Goal: Find specific page/section: Find specific page/section

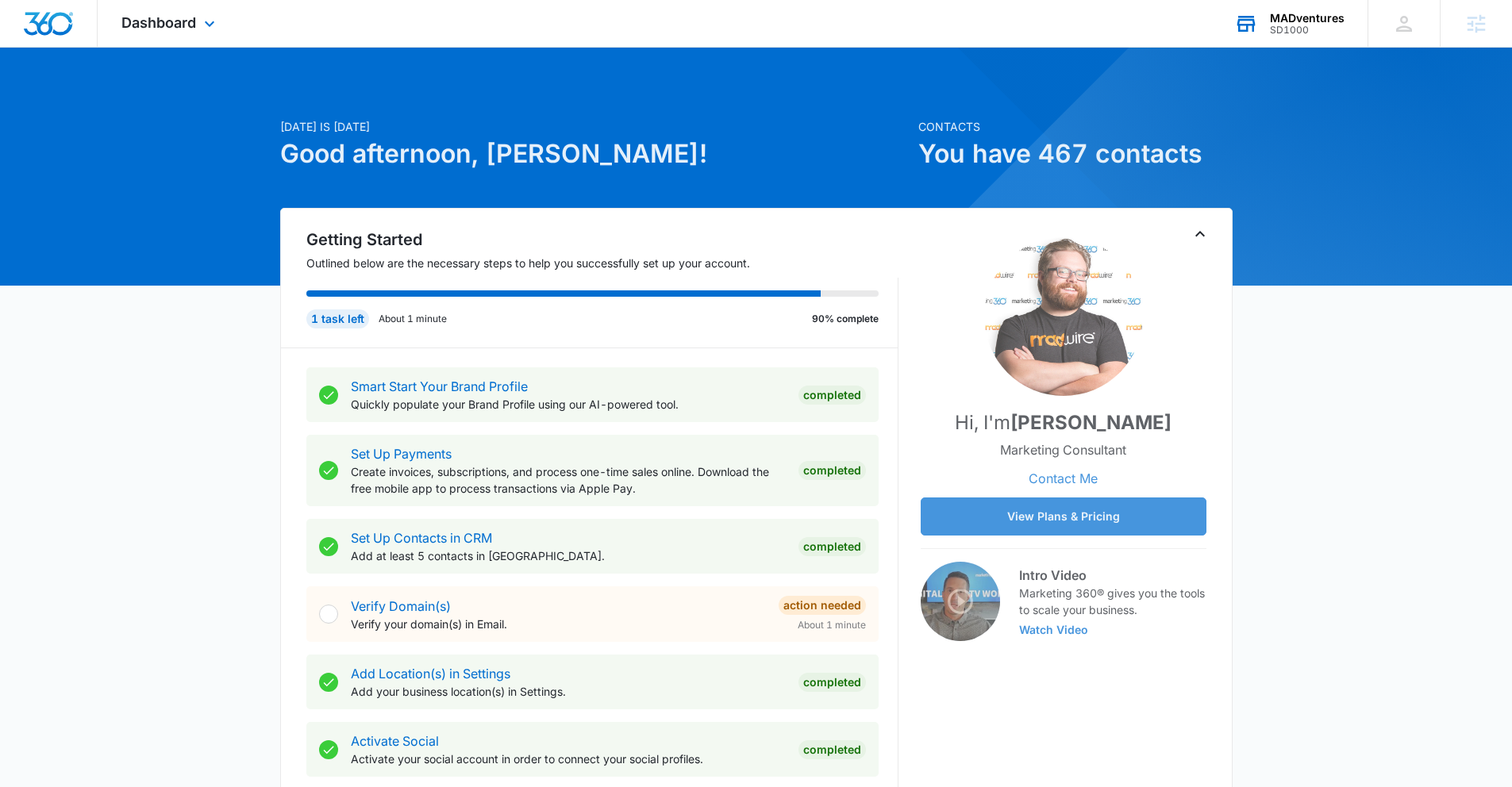
click at [1312, 29] on div "SD1000" at bounding box center [1307, 30] width 74 height 11
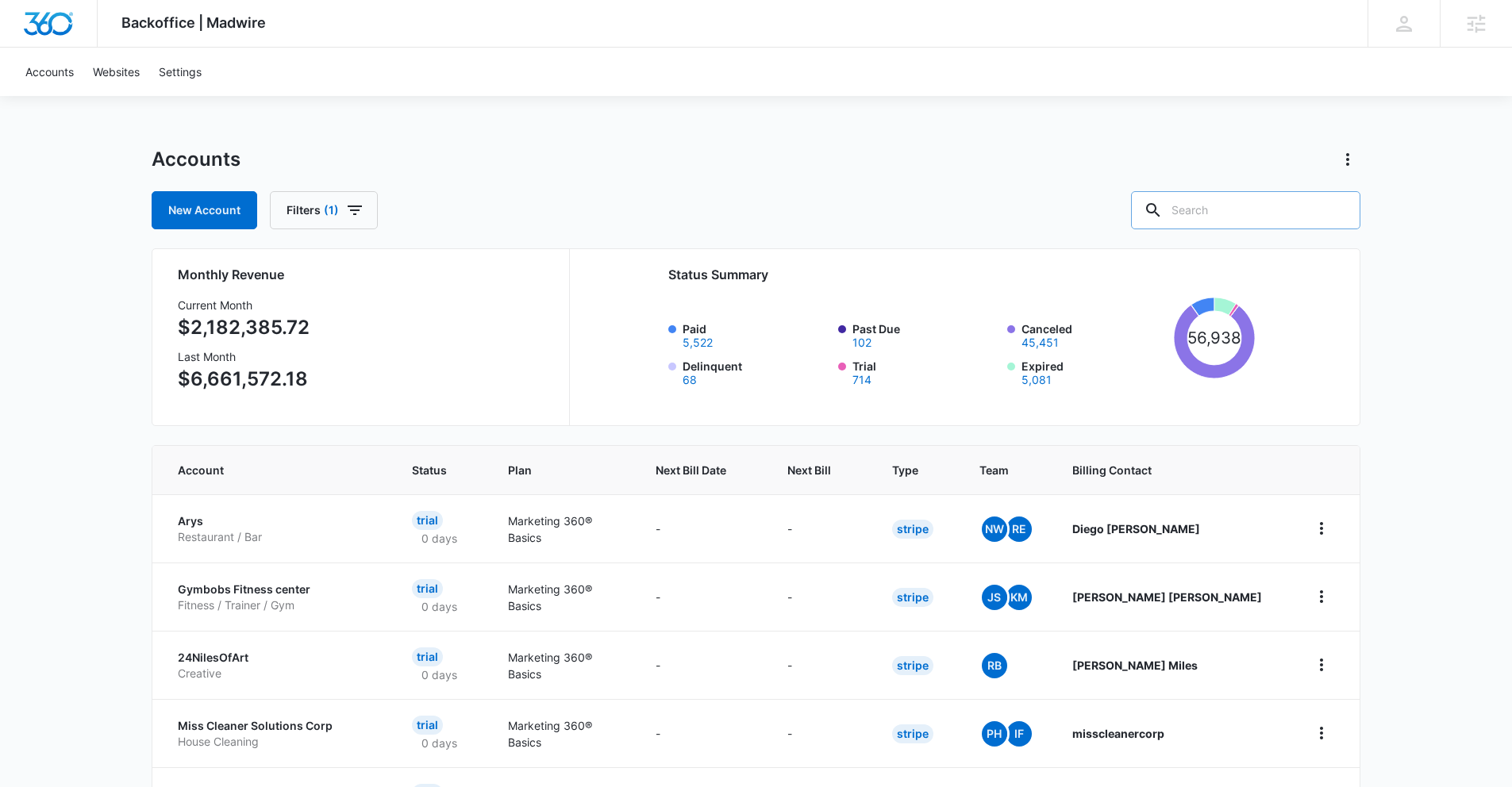
click at [1234, 212] on input "text" at bounding box center [1245, 210] width 230 height 38
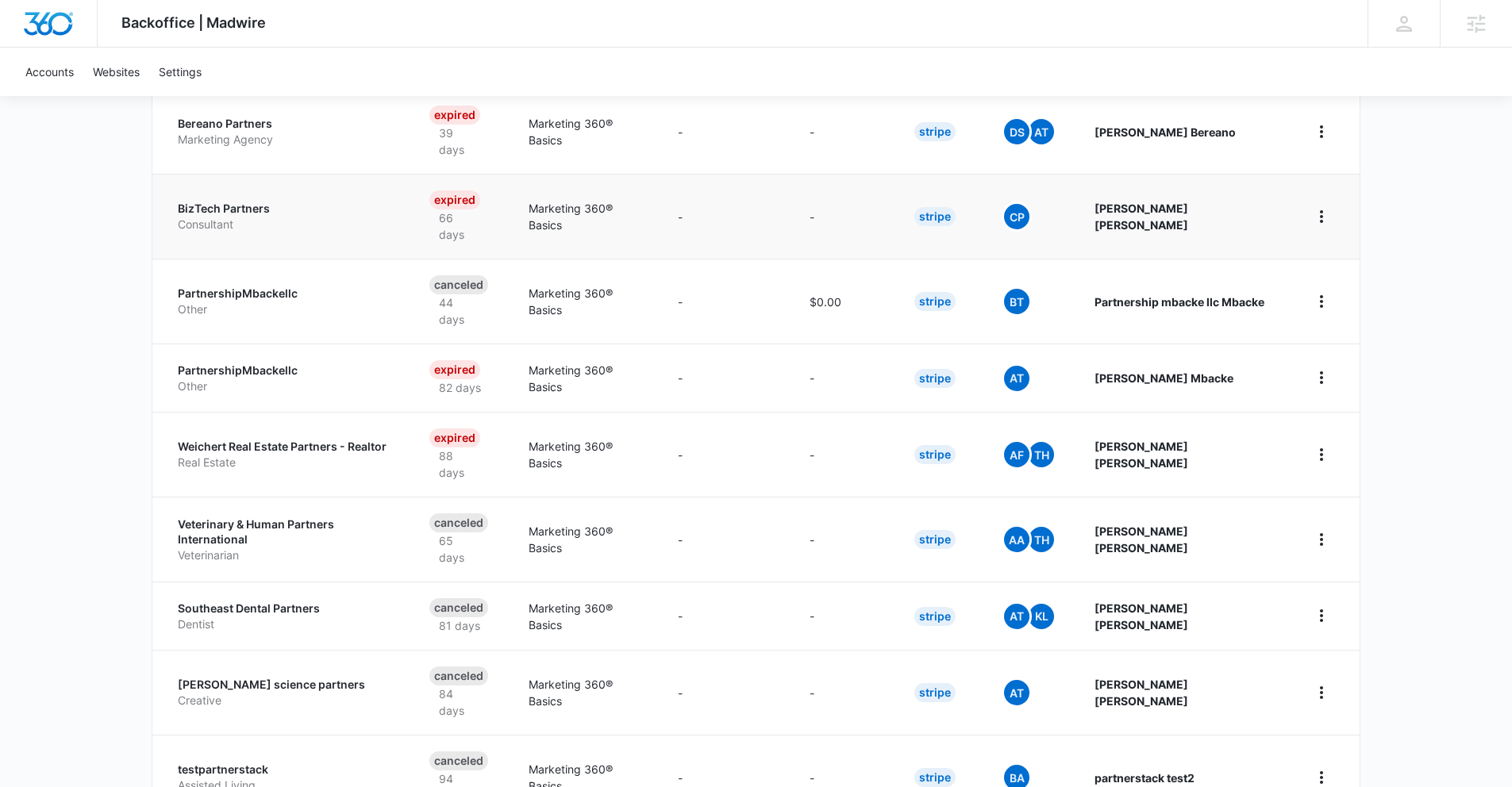
scroll to position [478, 0]
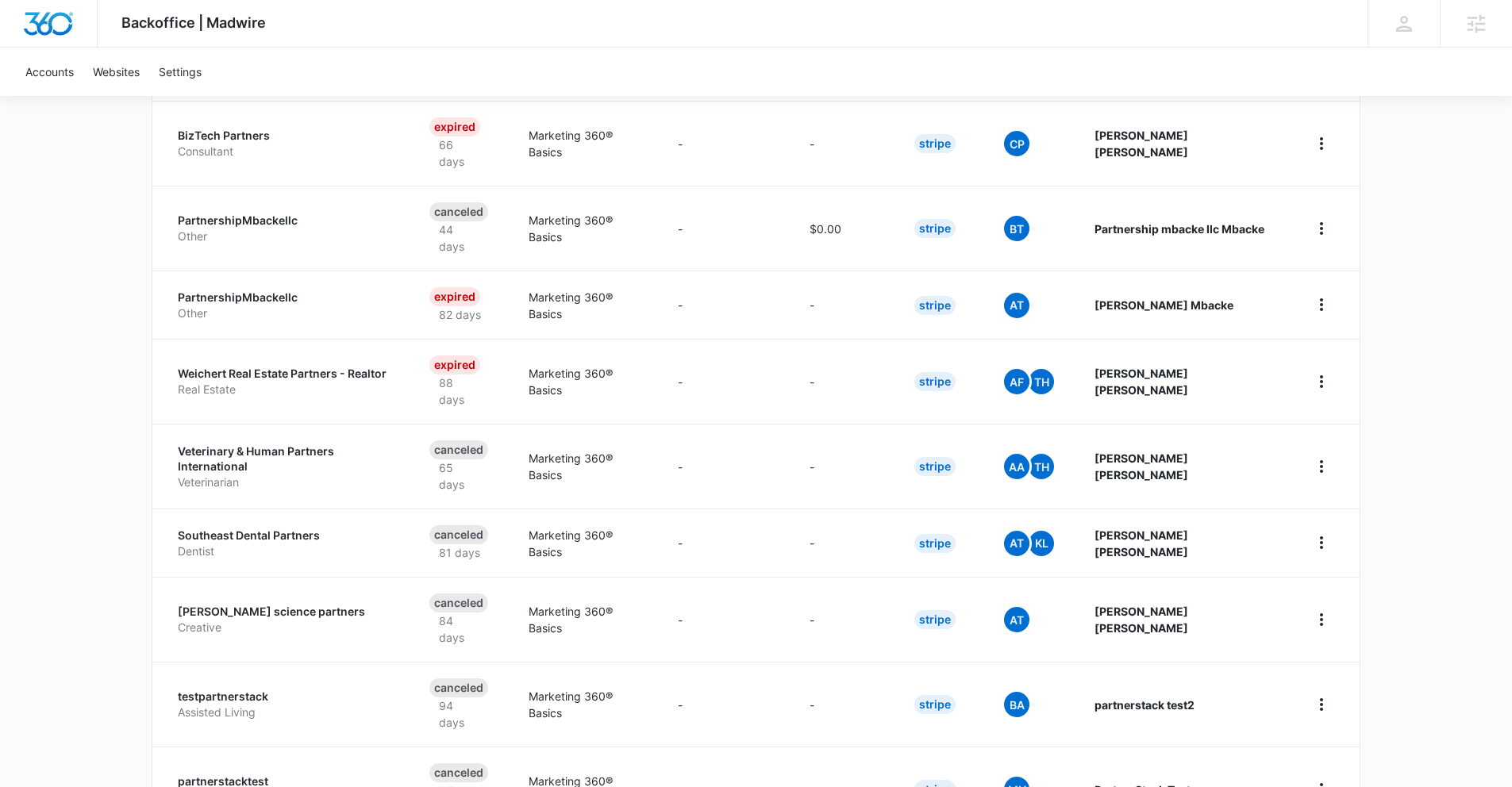
click at [984, 704] on button "100 Per Page" at bounding box center [1014, 714] width 127 height 24
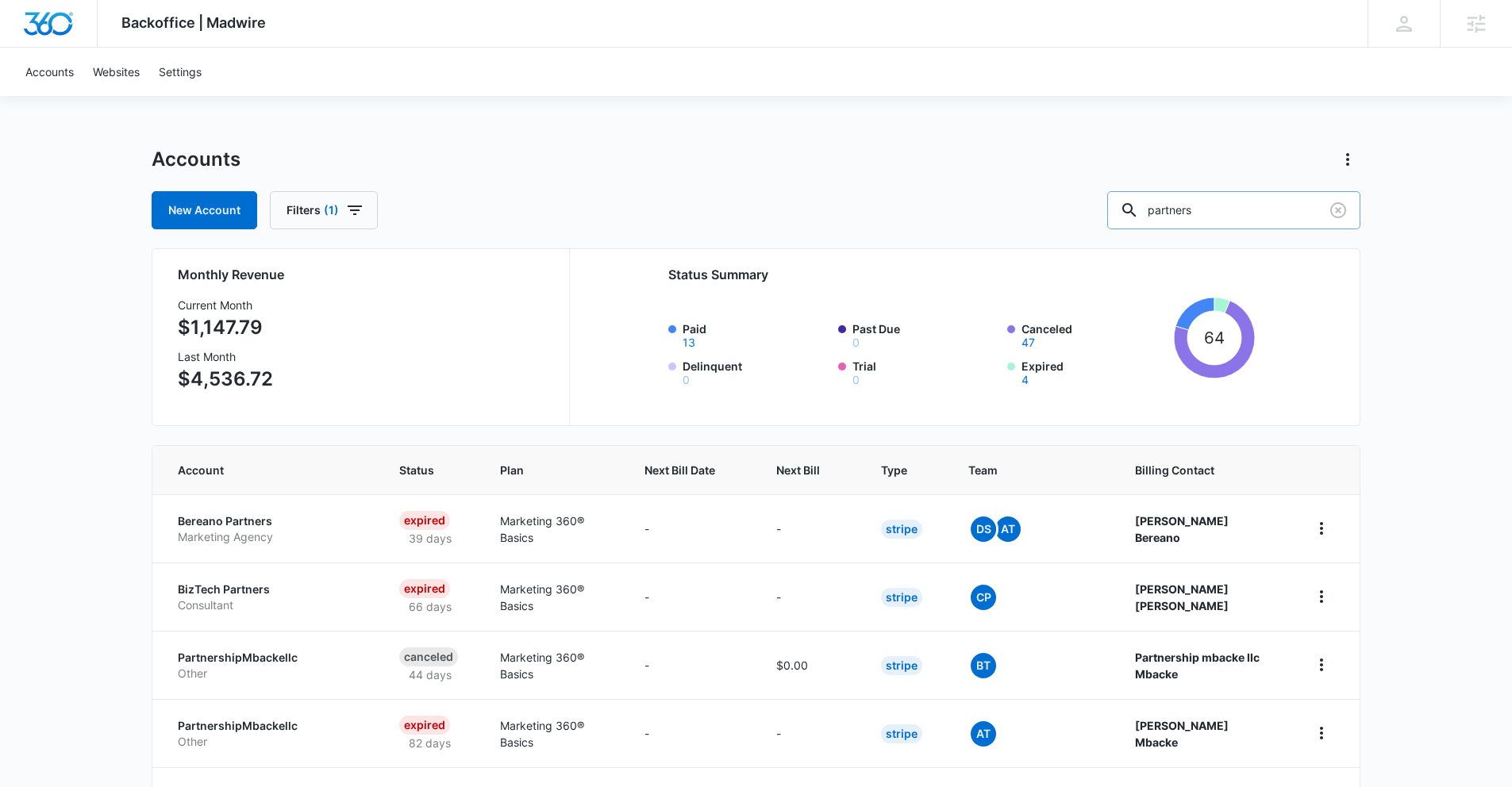
click at [1236, 214] on input "partners" at bounding box center [1234, 210] width 253 height 38
type input "partner"
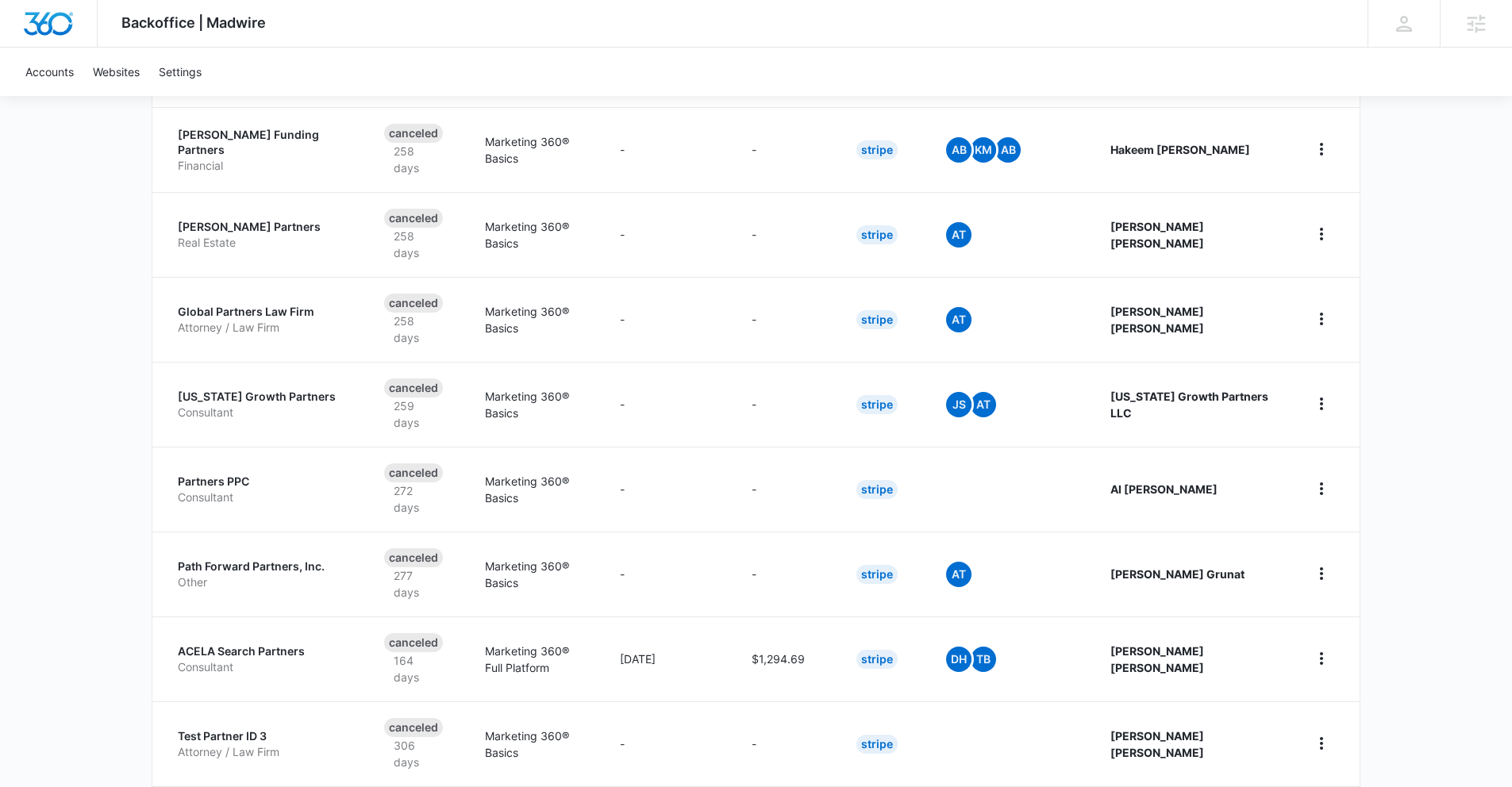
scroll to position [3371, 0]
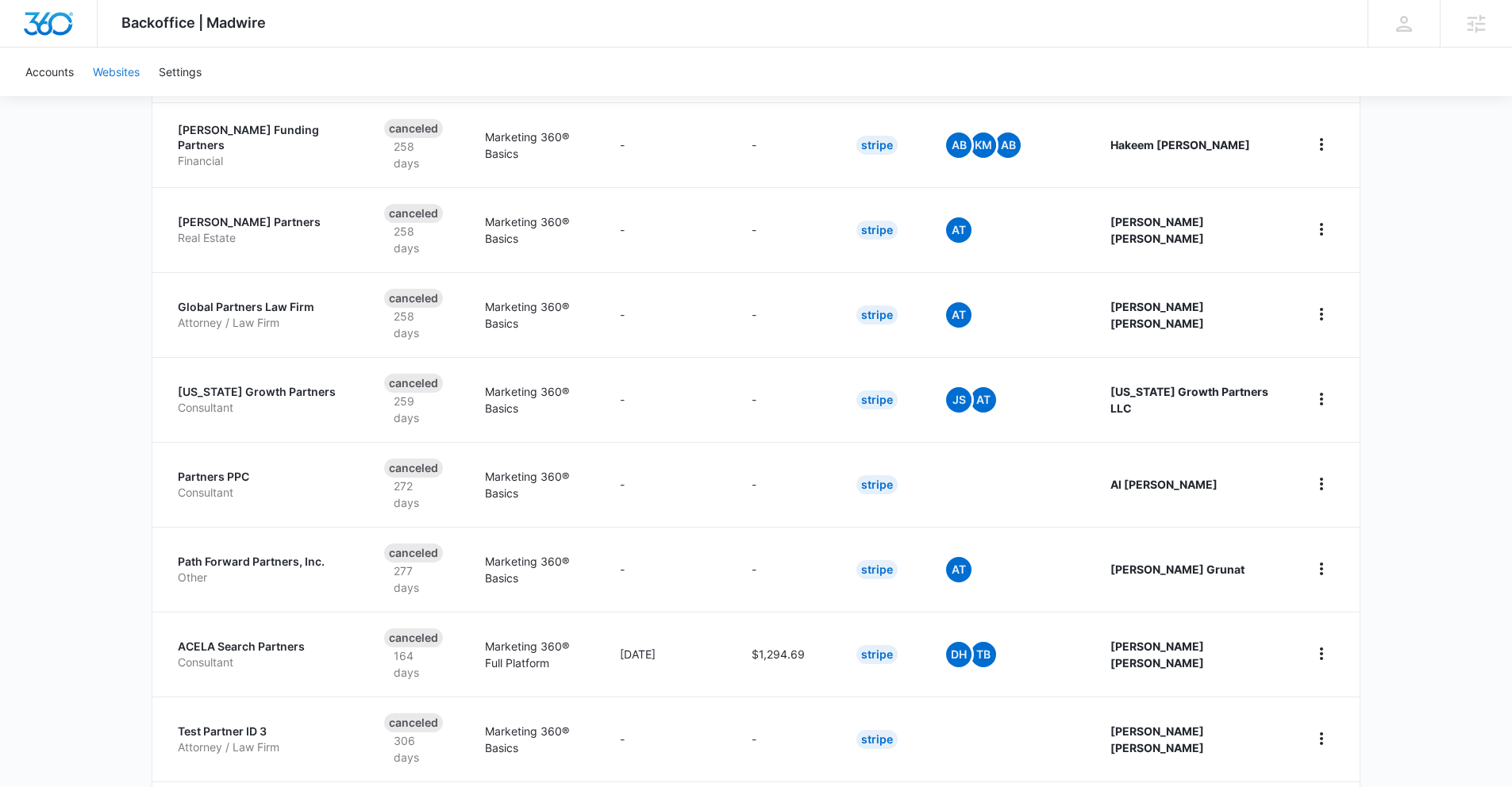
click at [120, 74] on link "Websites" at bounding box center [116, 72] width 66 height 48
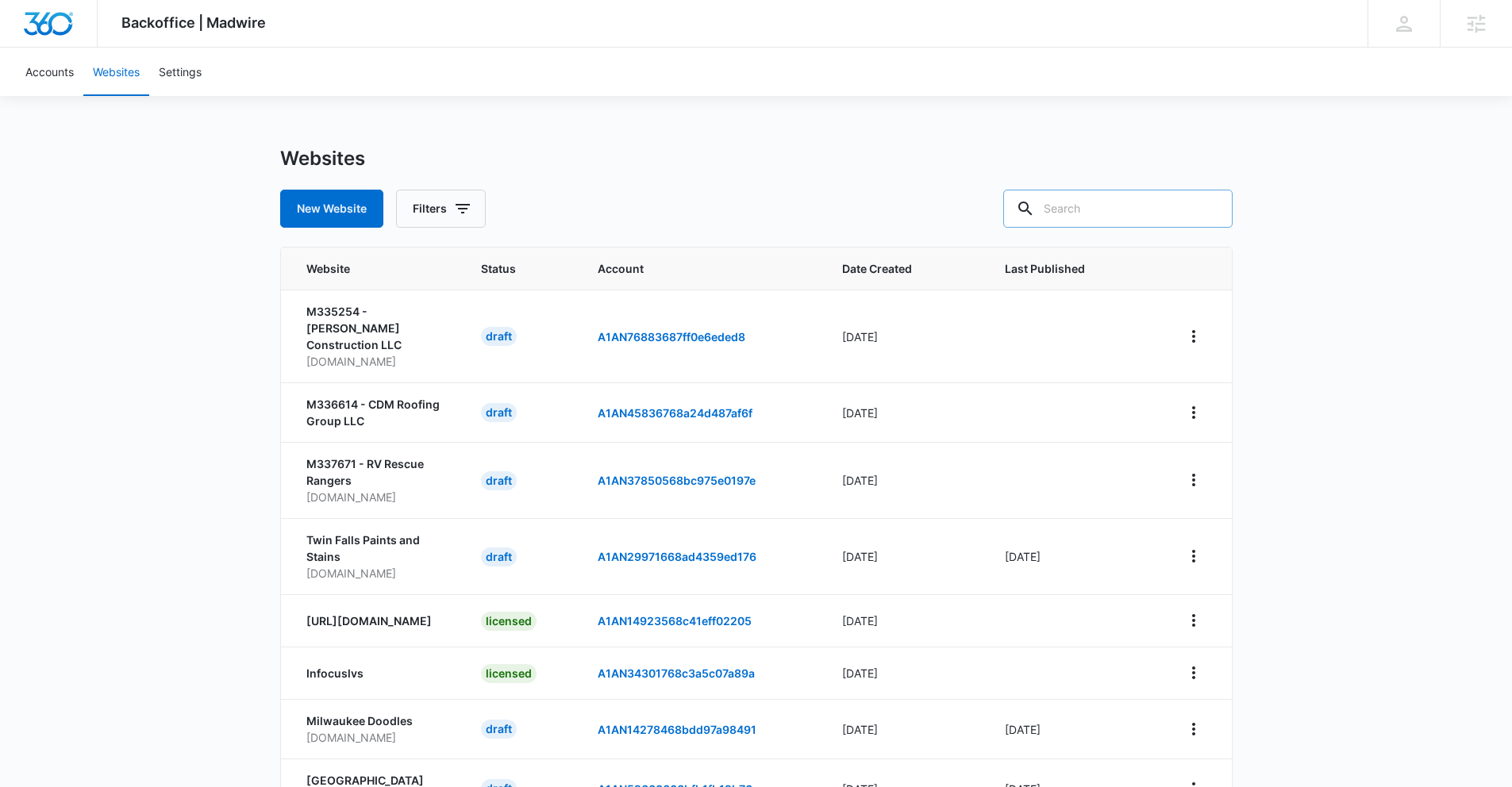
click at [1115, 212] on input "text" at bounding box center [1118, 208] width 230 height 38
type input "partner"
